Goal: Check status

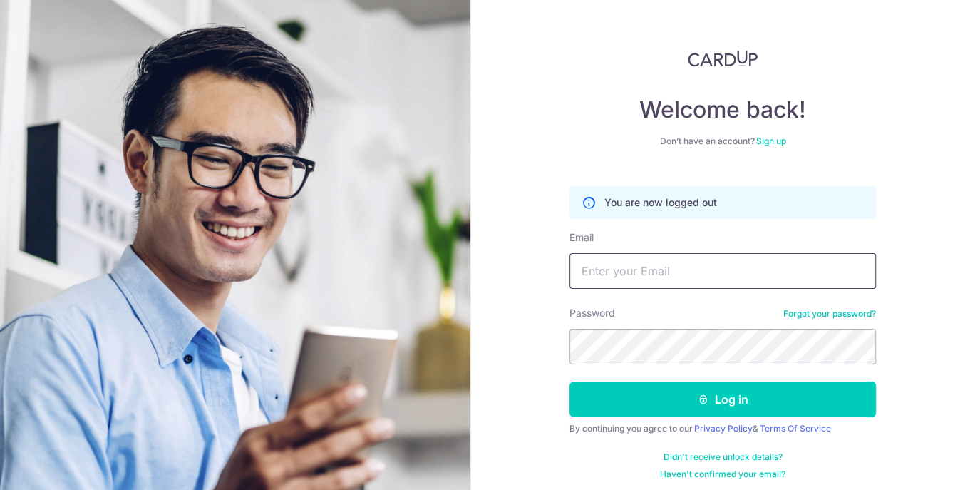
click at [619, 275] on input "Email" at bounding box center [722, 271] width 306 height 36
type input "[EMAIL_ADDRESS][DOMAIN_NAME]"
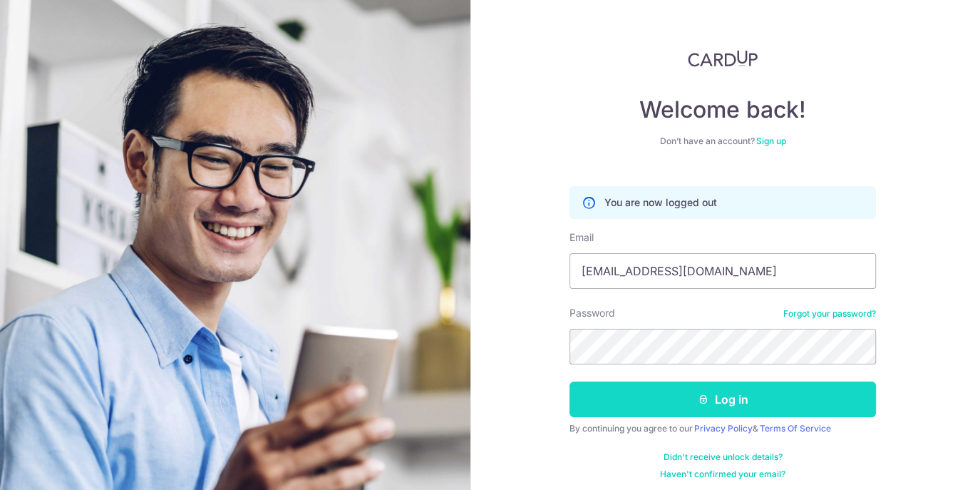
click at [639, 405] on button "Log in" at bounding box center [722, 399] width 306 height 36
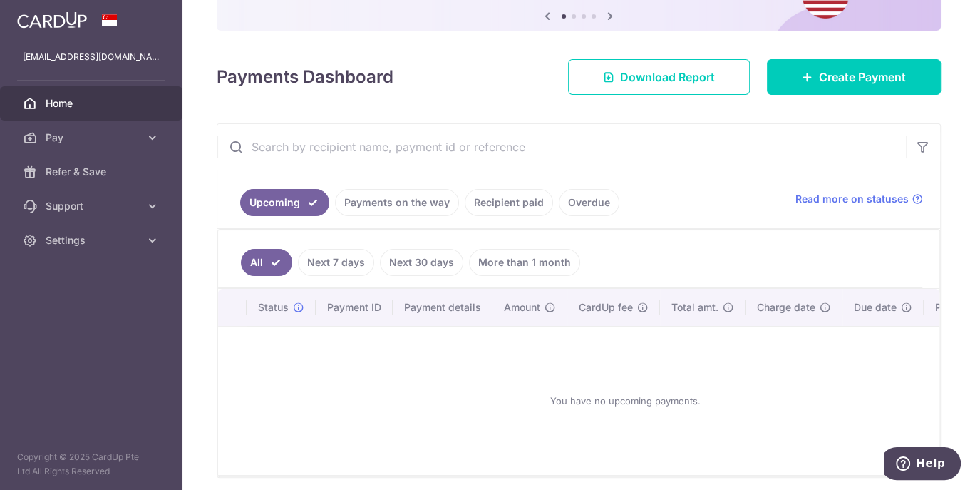
scroll to position [154, 0]
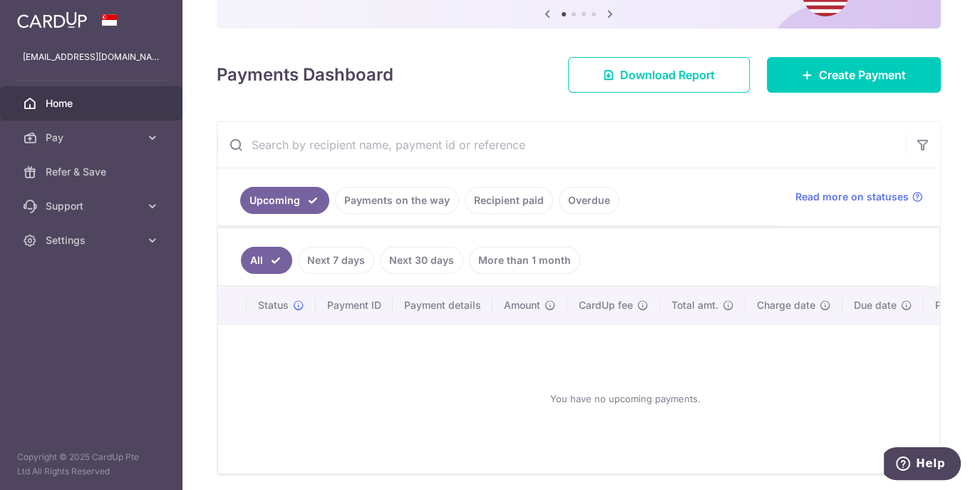
click at [396, 205] on link "Payments on the way" at bounding box center [397, 200] width 124 height 27
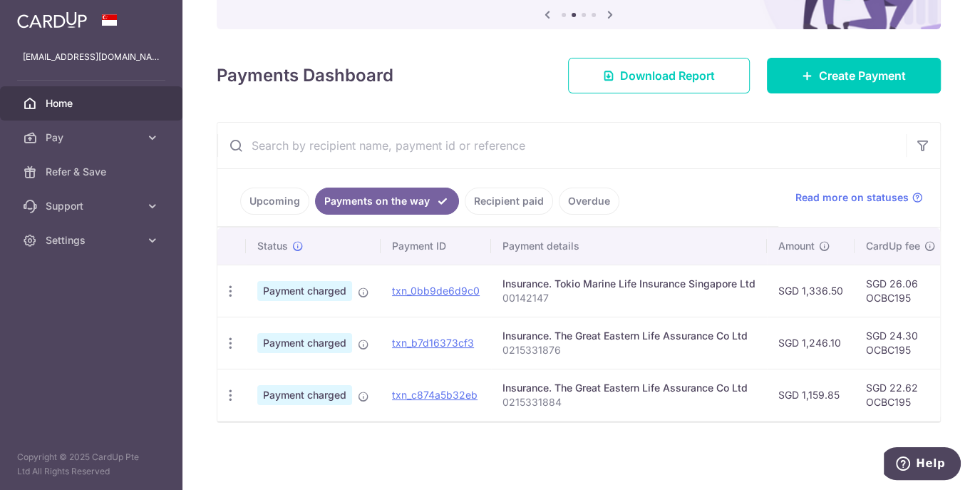
click at [488, 190] on link "Recipient paid" at bounding box center [509, 200] width 88 height 27
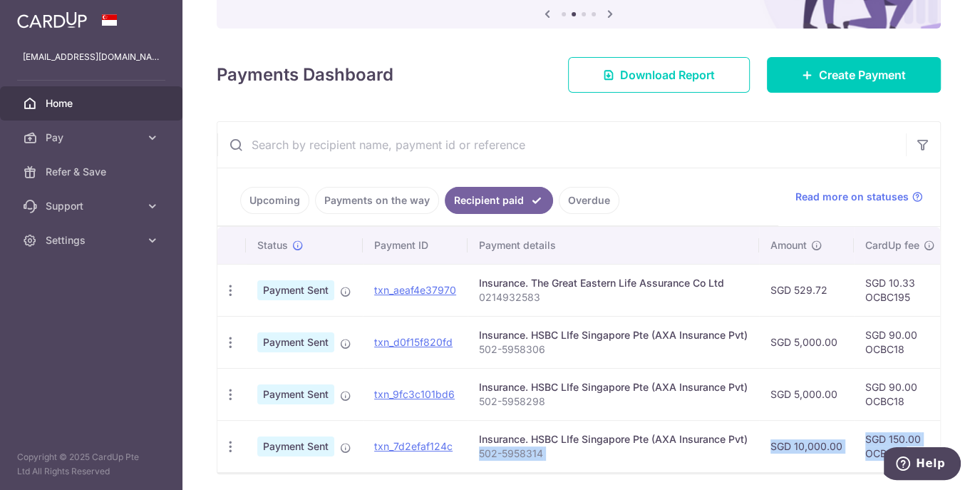
drag, startPoint x: 505, startPoint y: 477, endPoint x: 599, endPoint y: 464, distance: 95.0
click at [599, 464] on div "Status Payment ID Payment details Amount CardUp fee Total amt. Charge date Due …" at bounding box center [578, 350] width 723 height 247
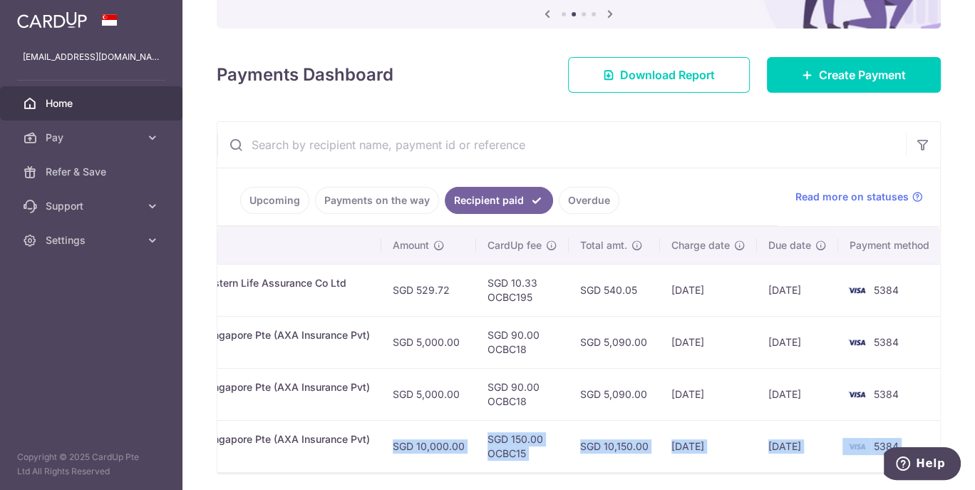
scroll to position [0, 385]
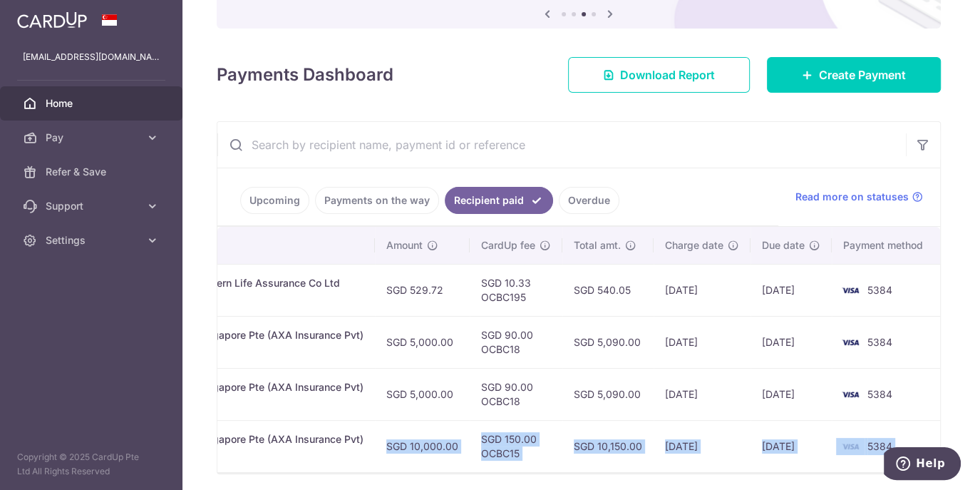
click at [932, 339] on div "Upcoming Payments on the way Recipient paid Overdue Read more on statuses Statu…" at bounding box center [579, 297] width 724 height 353
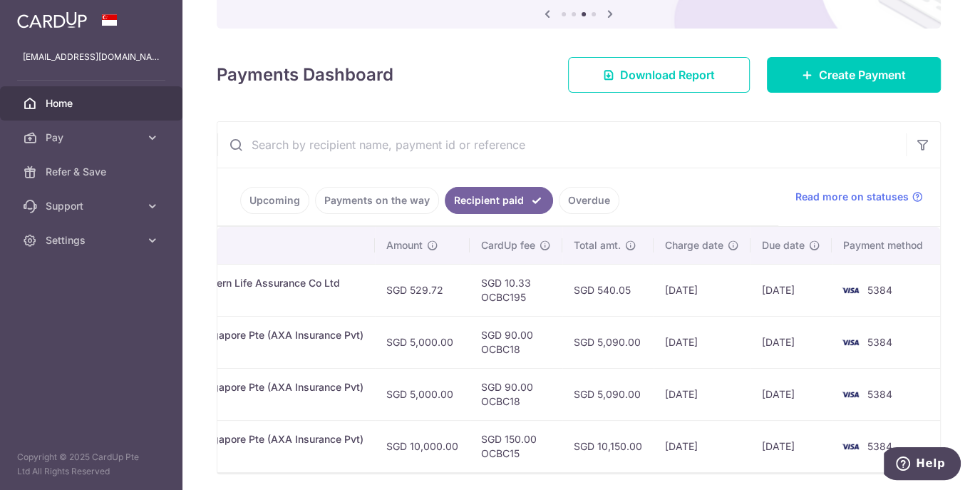
click at [570, 198] on link "Overdue" at bounding box center [589, 200] width 61 height 27
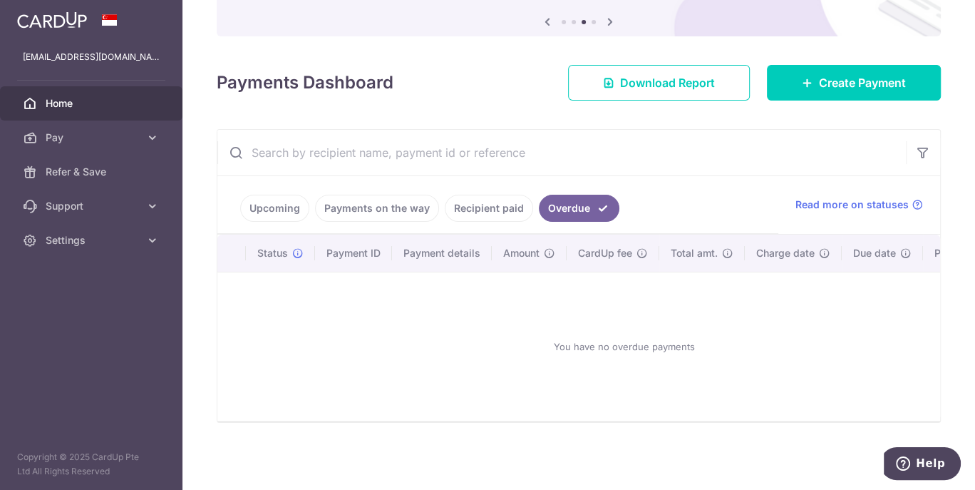
scroll to position [150, 0]
click at [482, 195] on link "Recipient paid" at bounding box center [489, 208] width 88 height 27
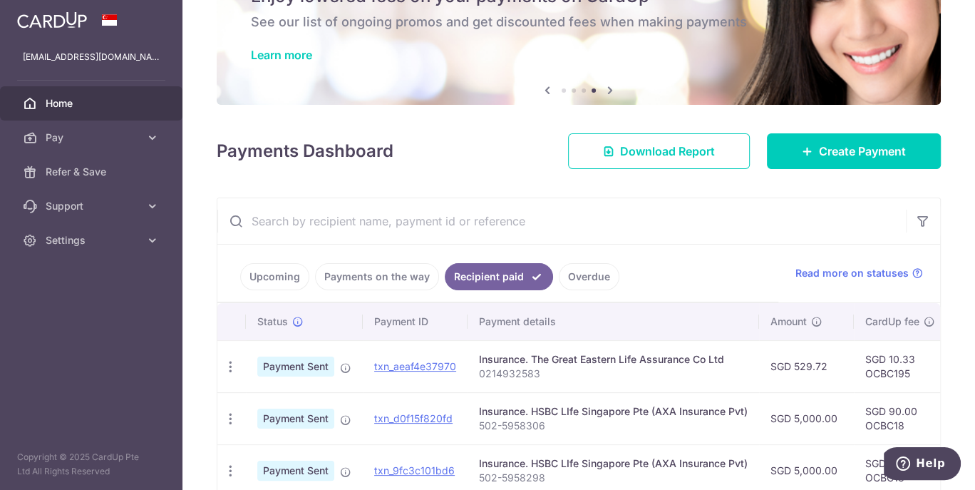
scroll to position [208, 0]
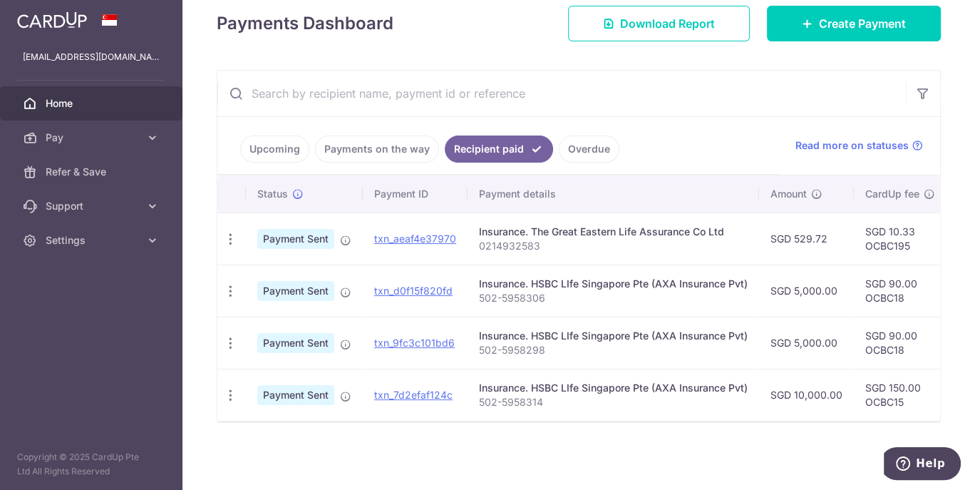
click at [388, 146] on link "Payments on the way" at bounding box center [377, 148] width 124 height 27
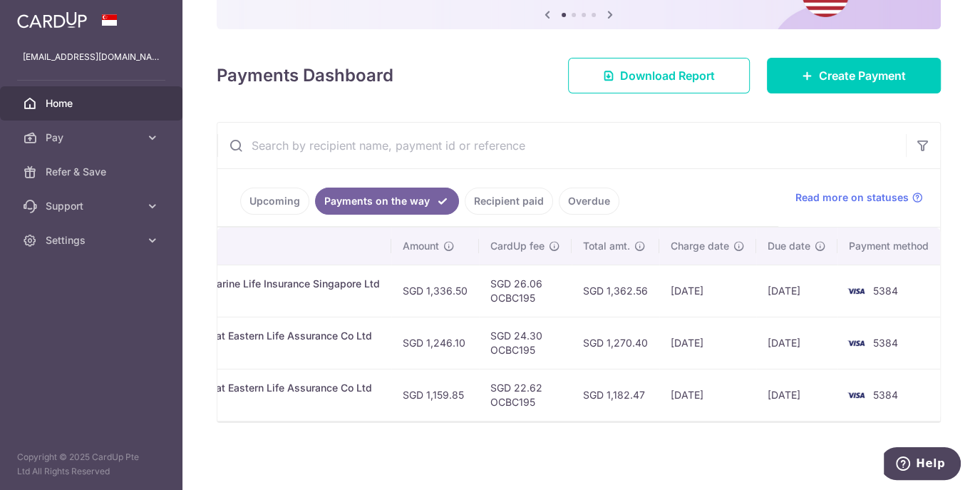
scroll to position [0, 381]
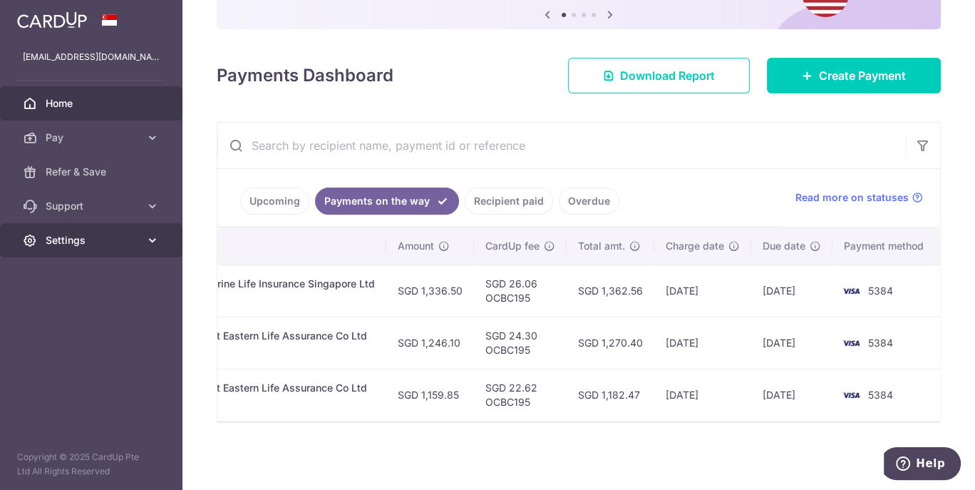
click at [100, 236] on span "Settings" at bounding box center [93, 240] width 94 height 14
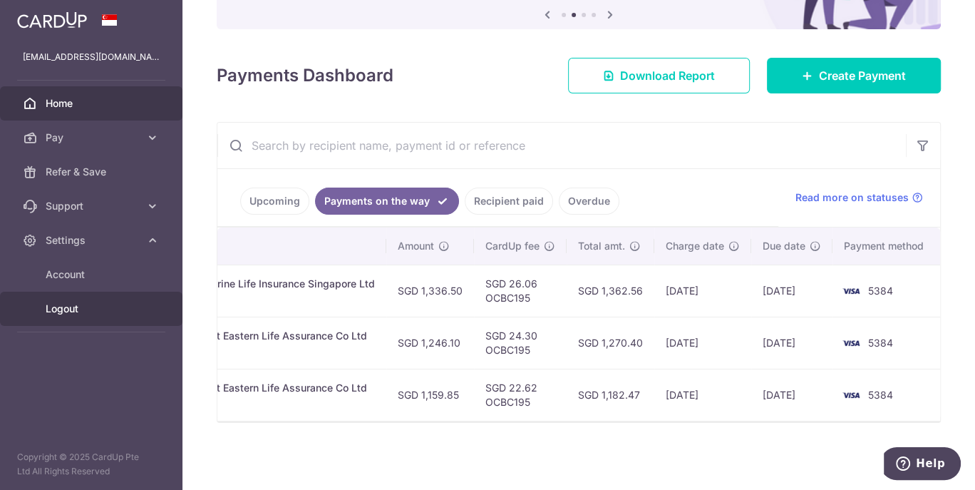
click at [73, 302] on span "Logout" at bounding box center [93, 308] width 94 height 14
